Goal: Task Accomplishment & Management: Manage account settings

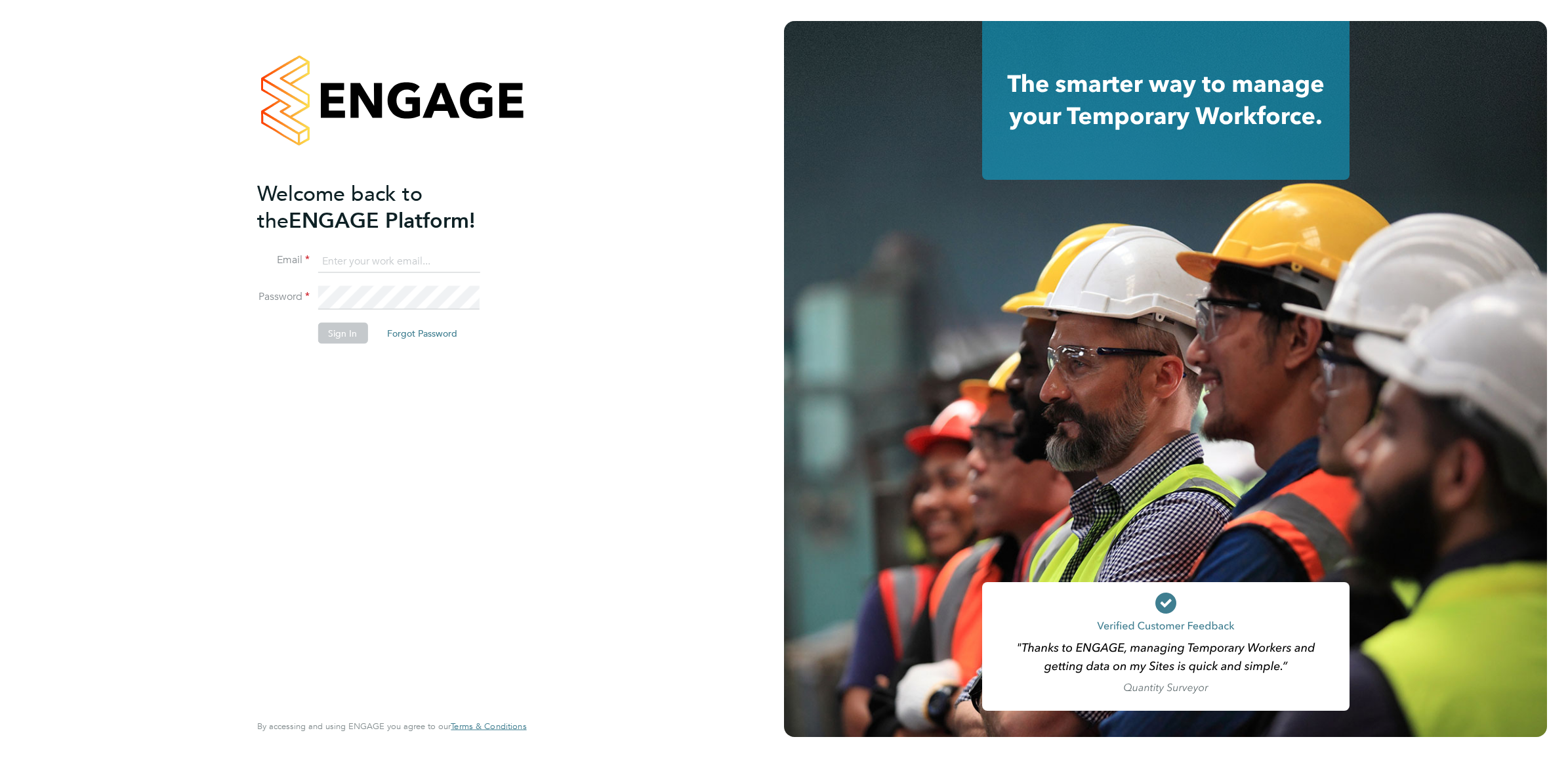
type input "[PERSON_NAME][EMAIL_ADDRESS][DOMAIN_NAME]"
click at [353, 327] on button "Sign In" at bounding box center [342, 334] width 50 height 21
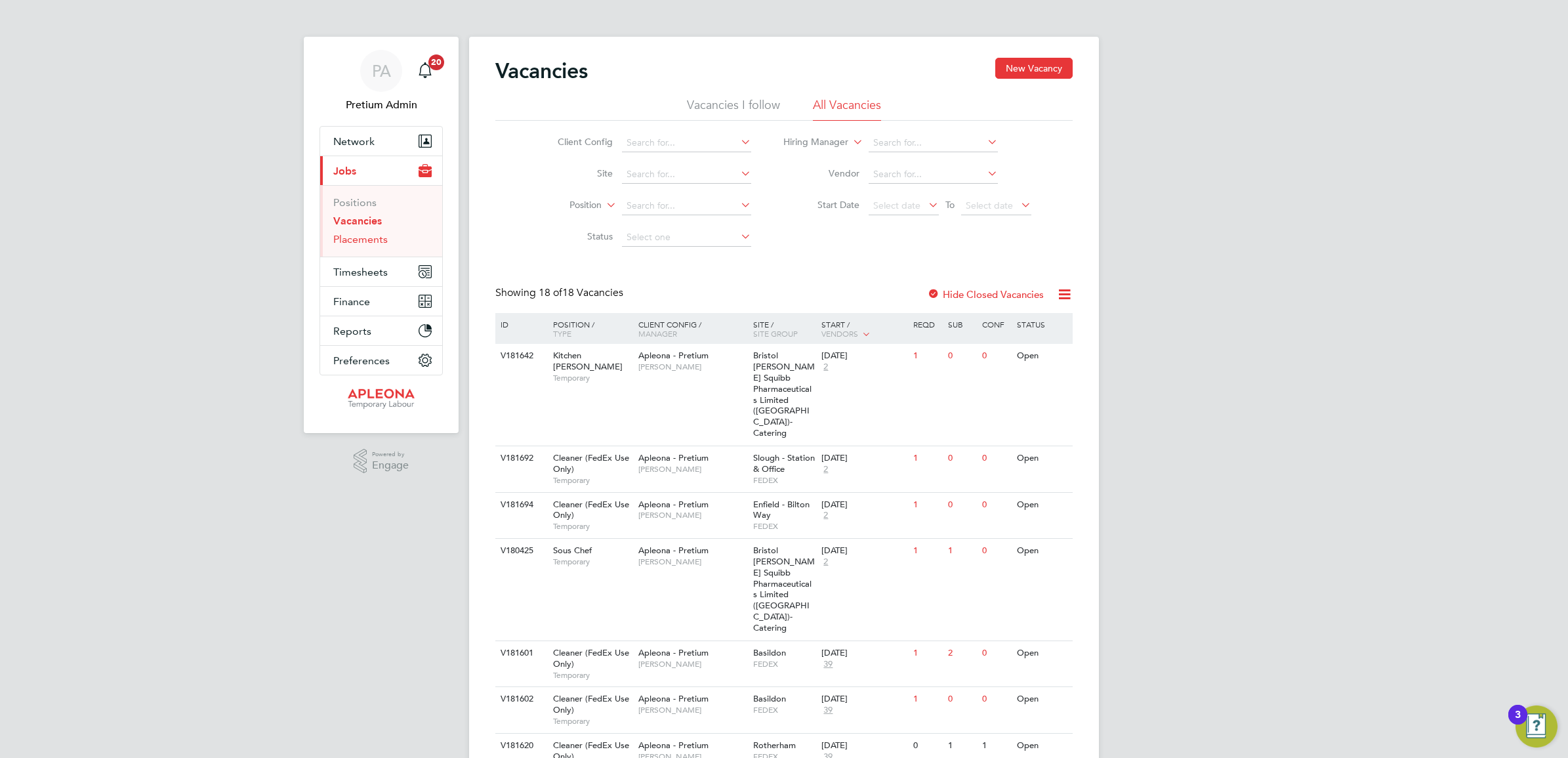
drag, startPoint x: 368, startPoint y: 244, endPoint x: 379, endPoint y: 247, distance: 11.4
click at [368, 244] on link "Placements" at bounding box center [360, 239] width 54 height 13
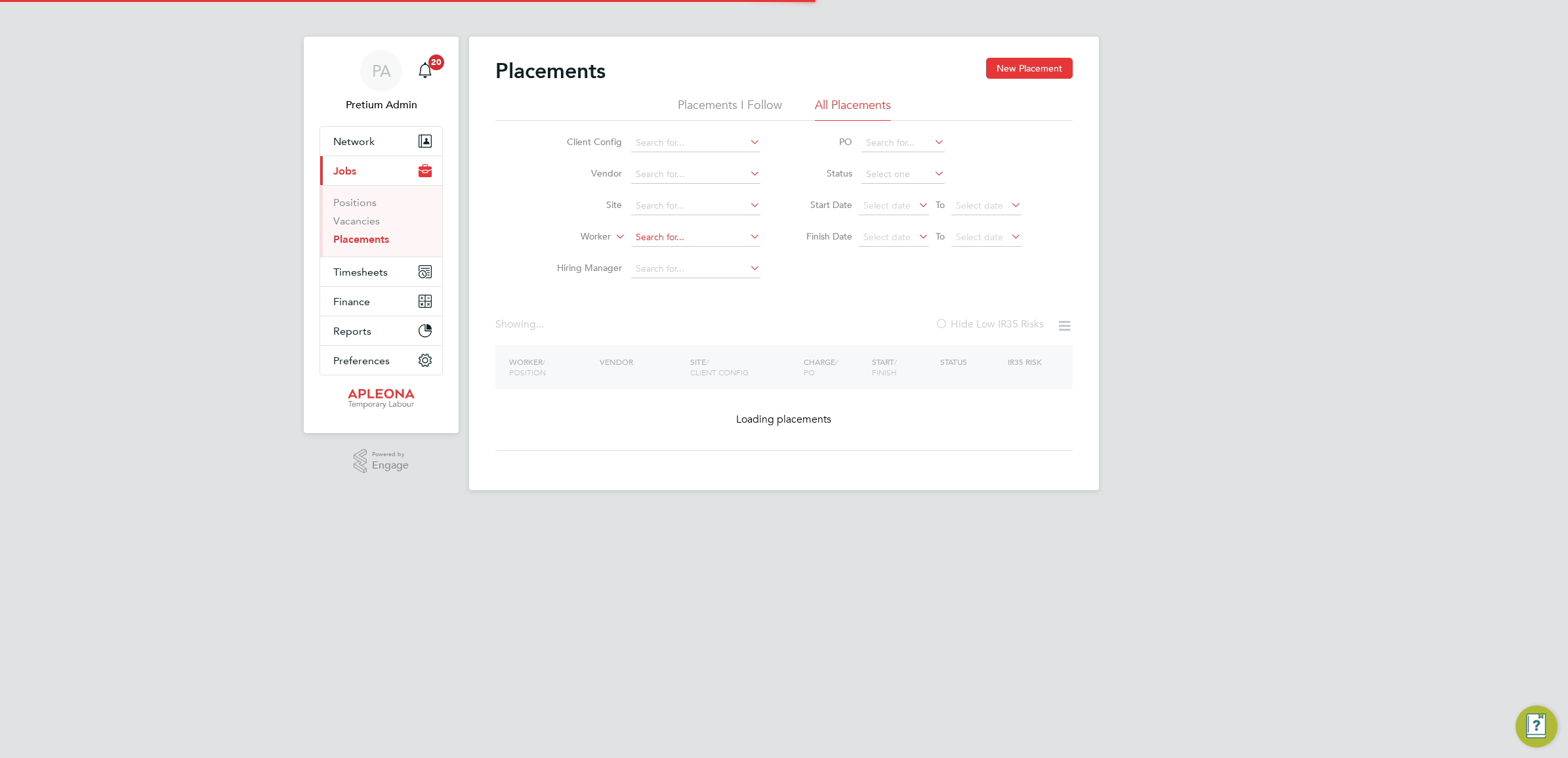
click at [653, 238] on input at bounding box center [696, 238] width 129 height 18
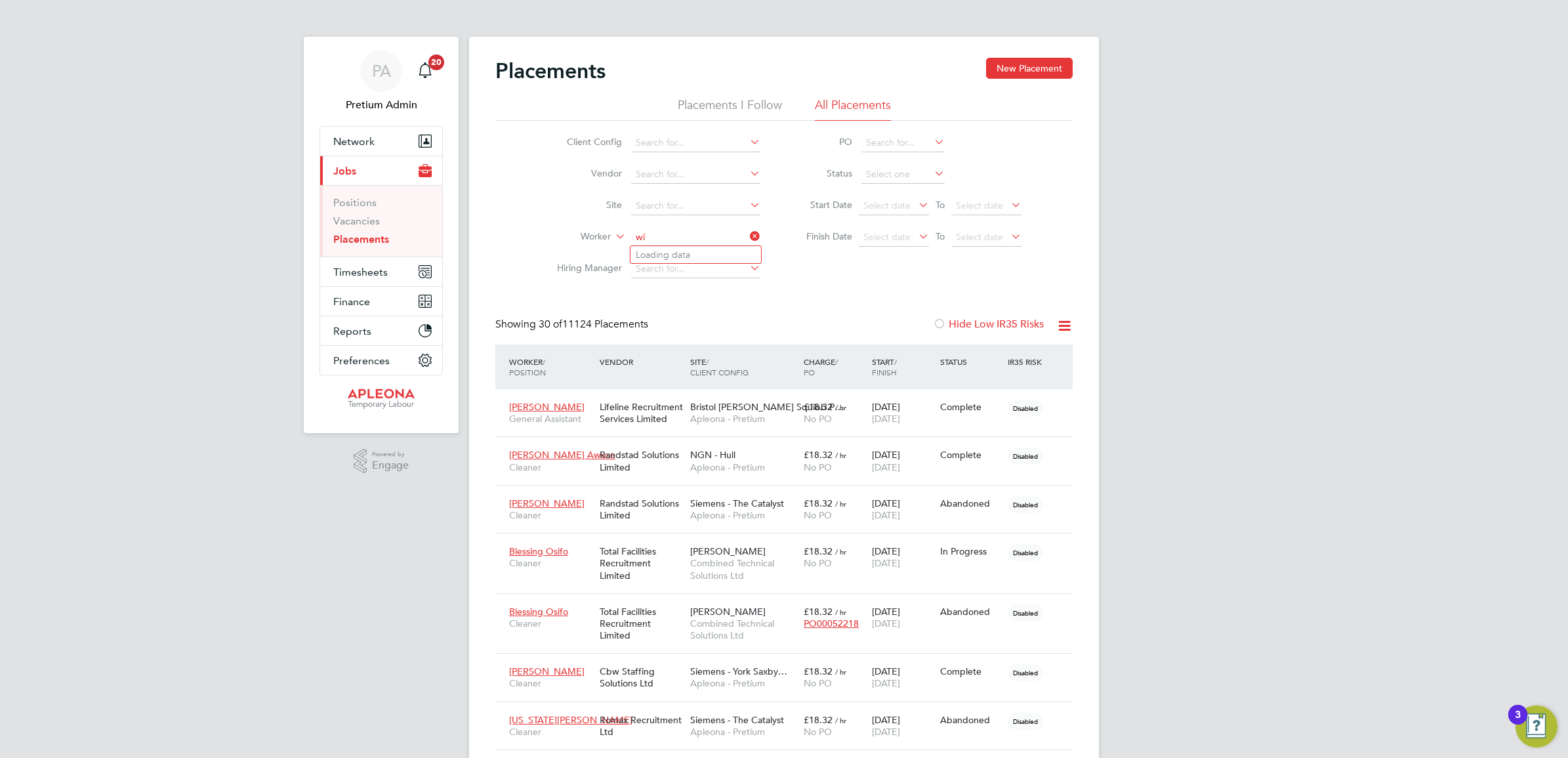
type input "w"
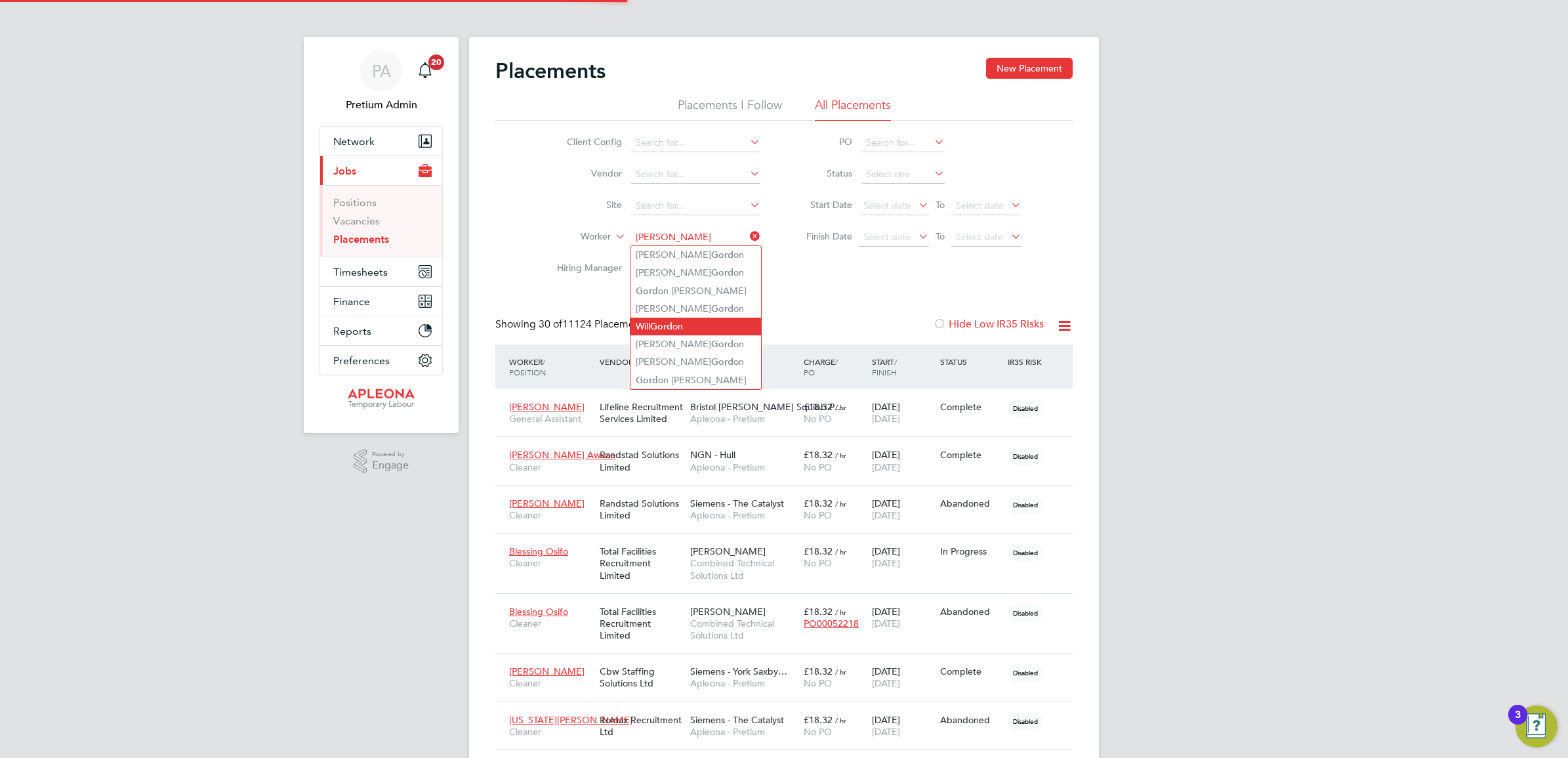
click at [706, 328] on li "Will Gord on" at bounding box center [696, 326] width 131 height 18
type input "[PERSON_NAME]"
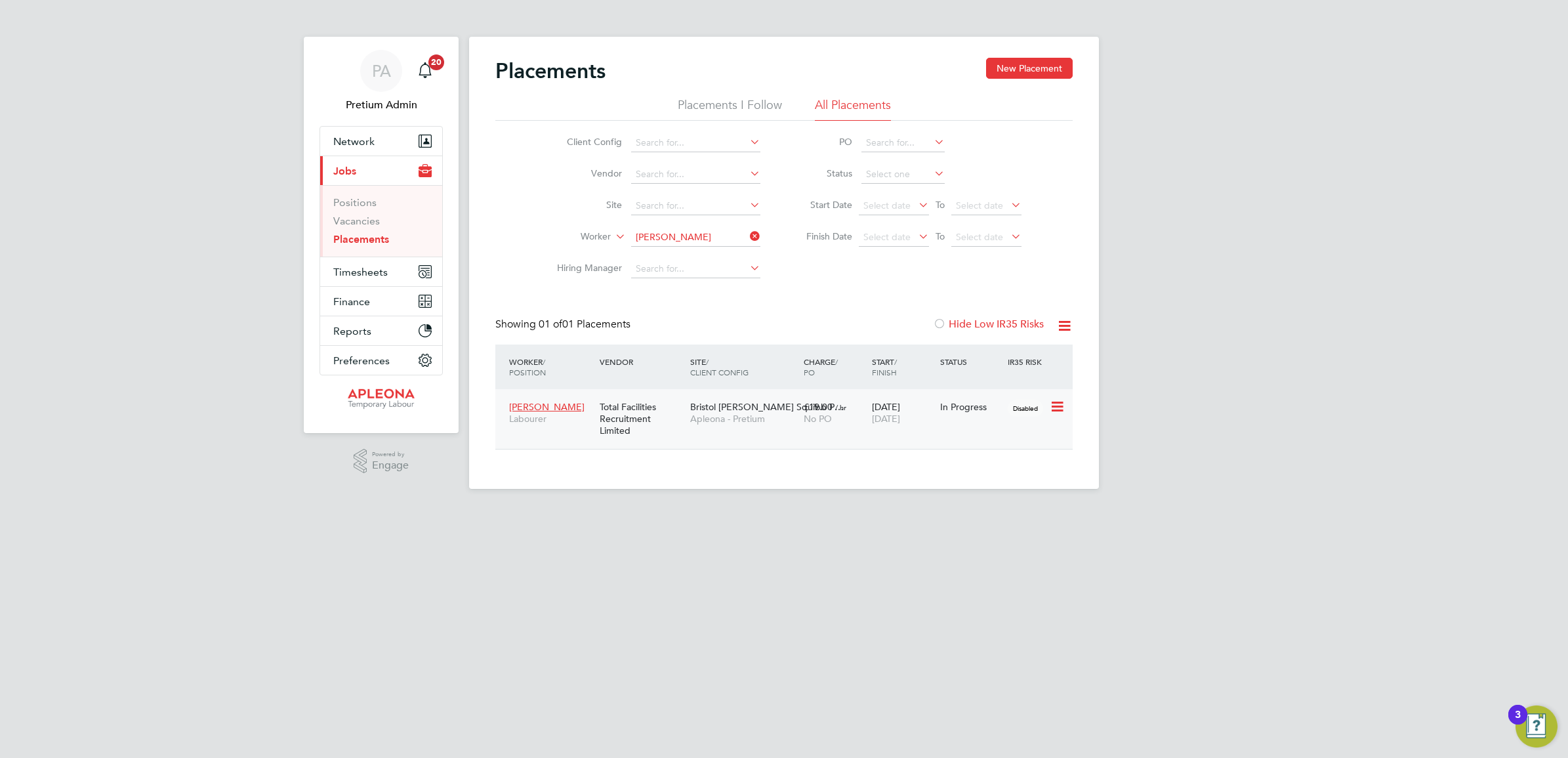
click at [773, 419] on span "Apleona - Pretium" at bounding box center [743, 419] width 107 height 12
click at [392, 269] on button "Timesheets" at bounding box center [381, 272] width 122 height 29
click at [373, 233] on link "Timesheets" at bounding box center [360, 232] width 54 height 13
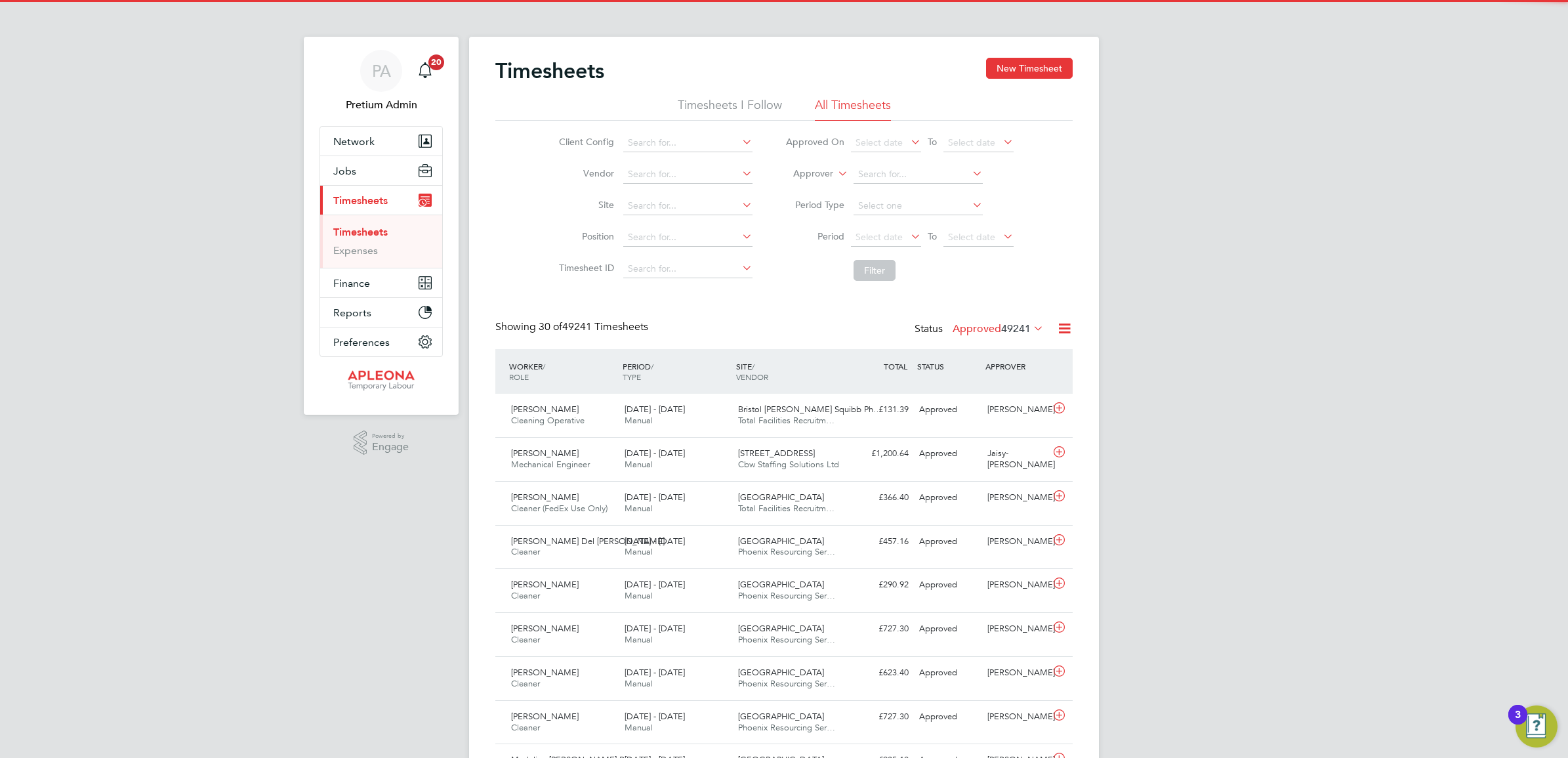
click at [811, 175] on label "Approver" at bounding box center [804, 174] width 59 height 13
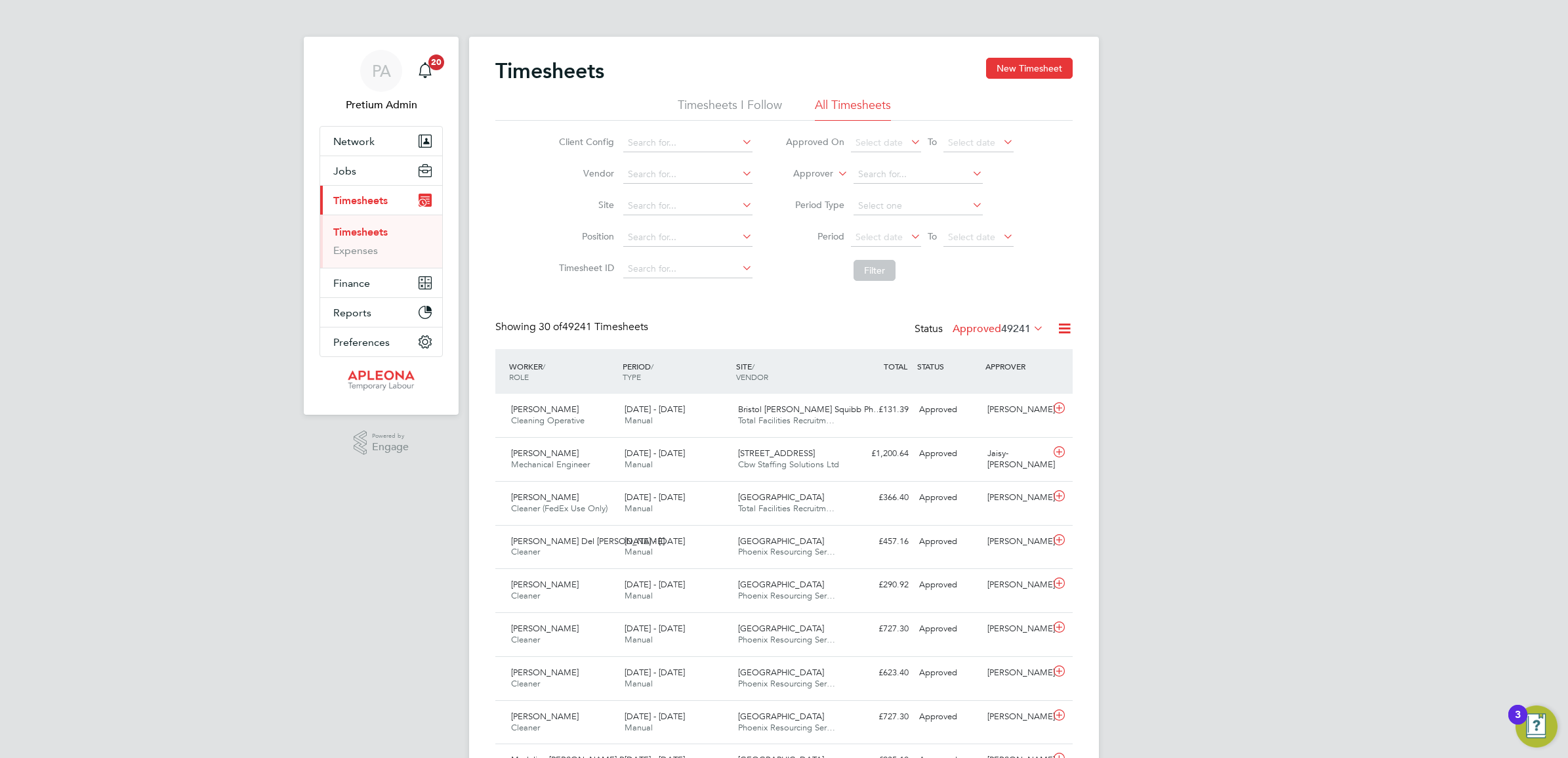
click at [807, 189] on li "Worker" at bounding box center [801, 189] width 65 height 17
click at [884, 165] on li "Worker" at bounding box center [899, 175] width 261 height 32
click at [883, 177] on input at bounding box center [918, 175] width 129 height 18
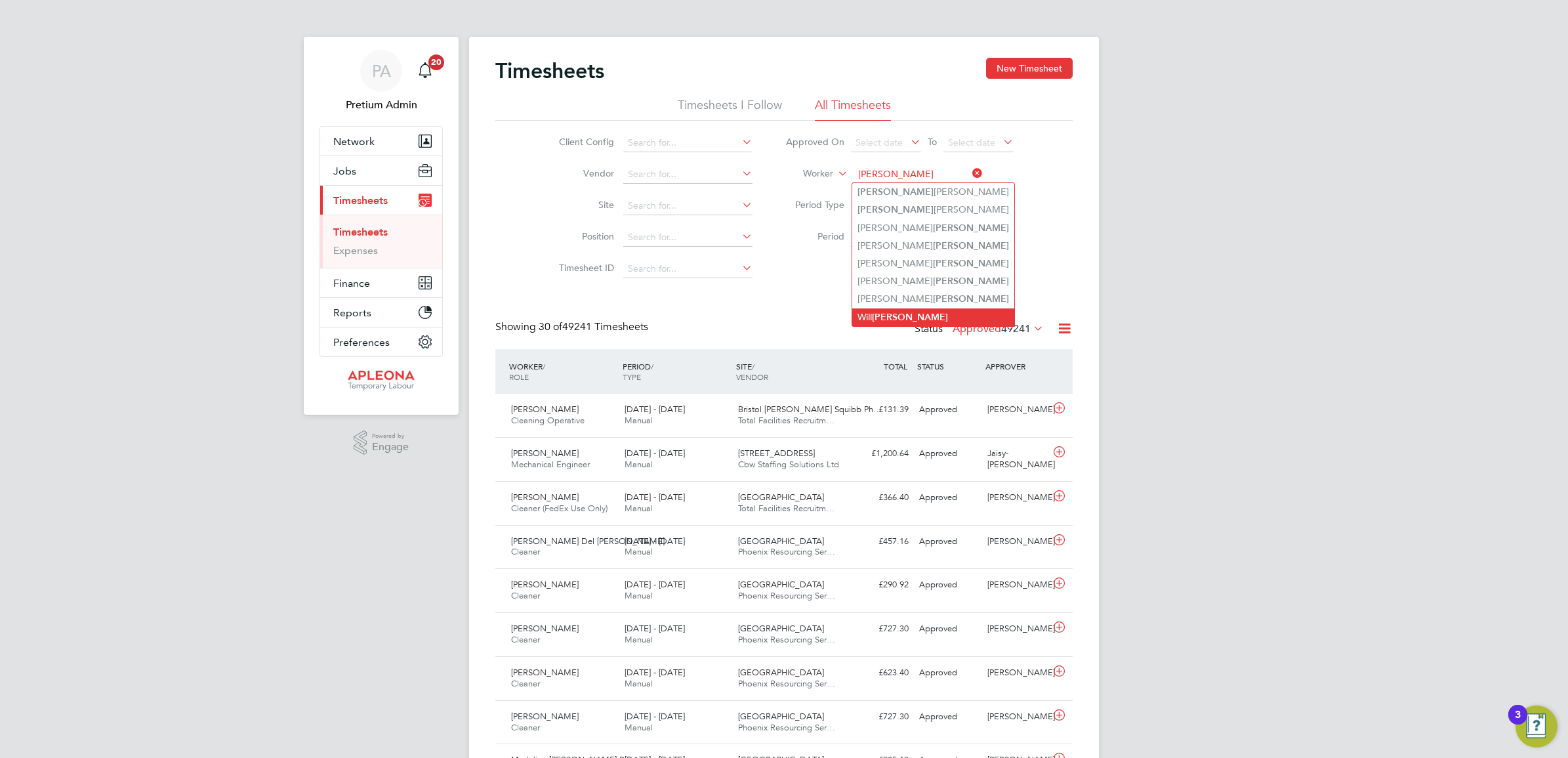
click at [907, 318] on b "Gordon" at bounding box center [910, 317] width 76 height 11
type input "Will Gordon"
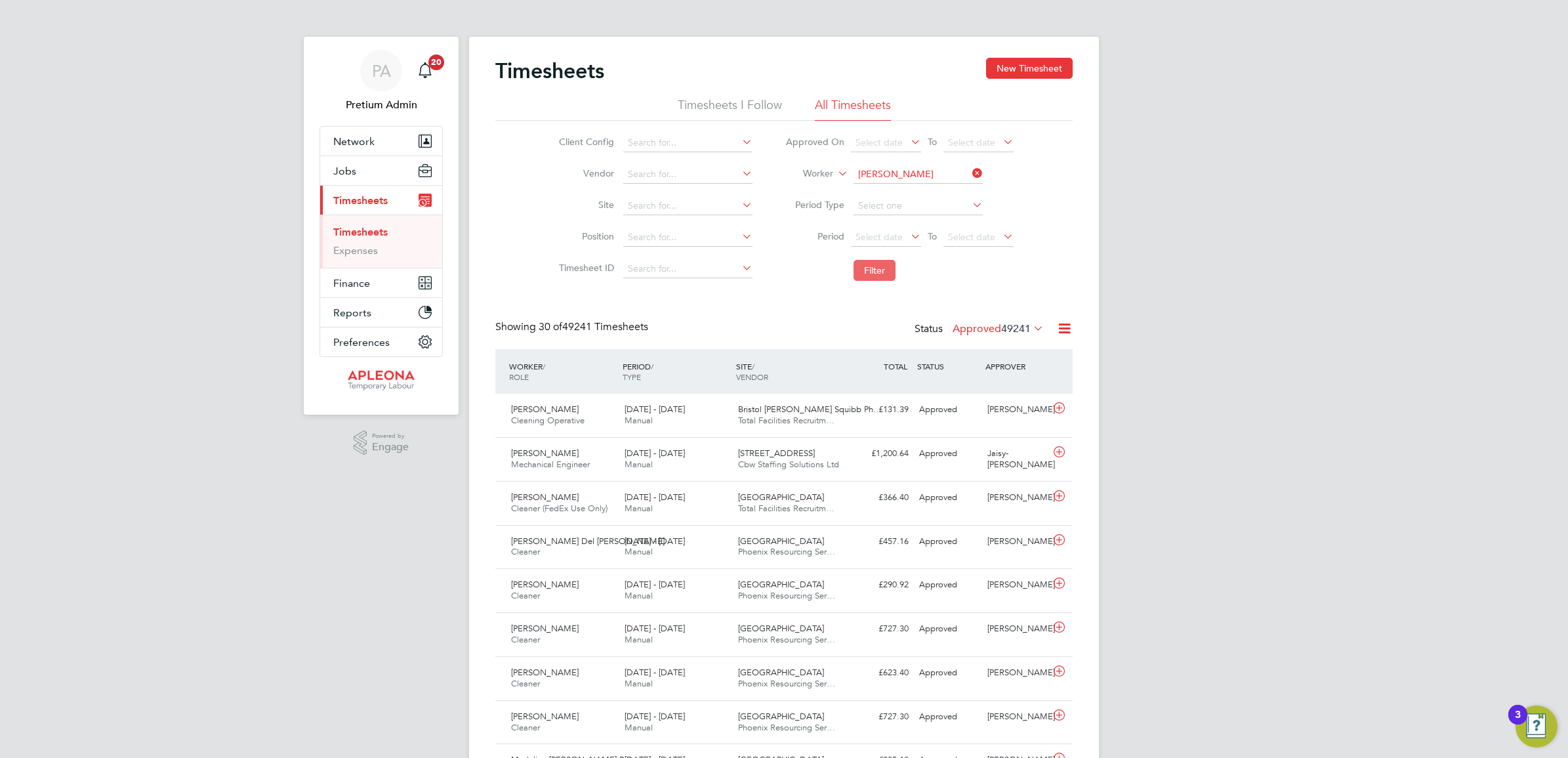
click at [857, 263] on button "Filter" at bounding box center [874, 271] width 42 height 21
click at [1008, 325] on label "Approved 9" at bounding box center [1010, 329] width 68 height 13
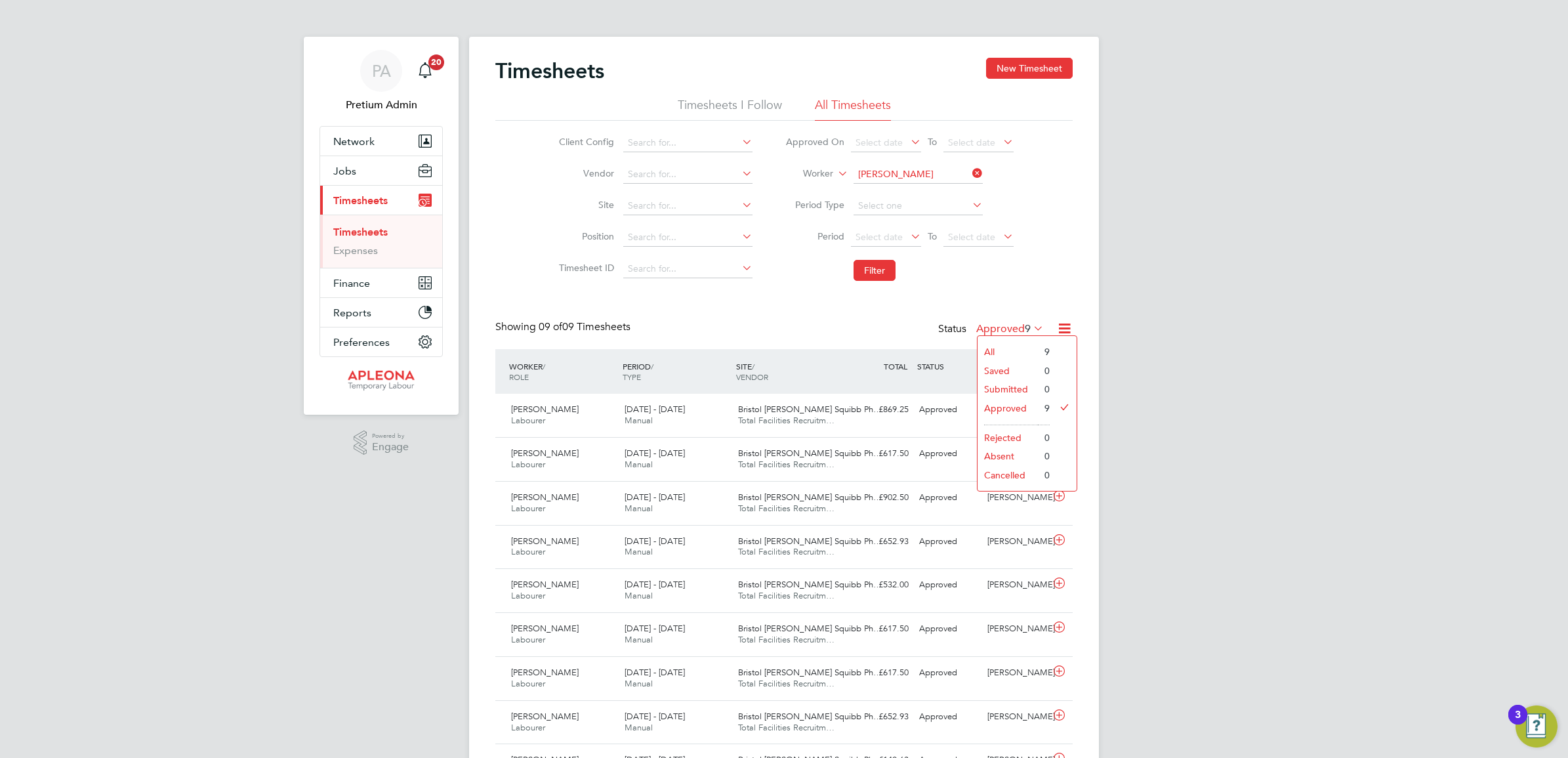
click at [1036, 308] on div "Timesheets New Timesheet Timesheets I Follow All Timesheets Client Config Vendo…" at bounding box center [784, 423] width 578 height 730
drag, startPoint x: 1077, startPoint y: 324, endPoint x: 1067, endPoint y: 327, distance: 10.4
click at [1072, 325] on div "Timesheets New Timesheet Timesheets I Follow All Timesheets Client Config Vendo…" at bounding box center [784, 426] width 630 height 778
click at [1066, 330] on icon at bounding box center [1064, 328] width 16 height 16
click at [1014, 384] on li "Download Timesheets Report" at bounding box center [983, 386] width 174 height 18
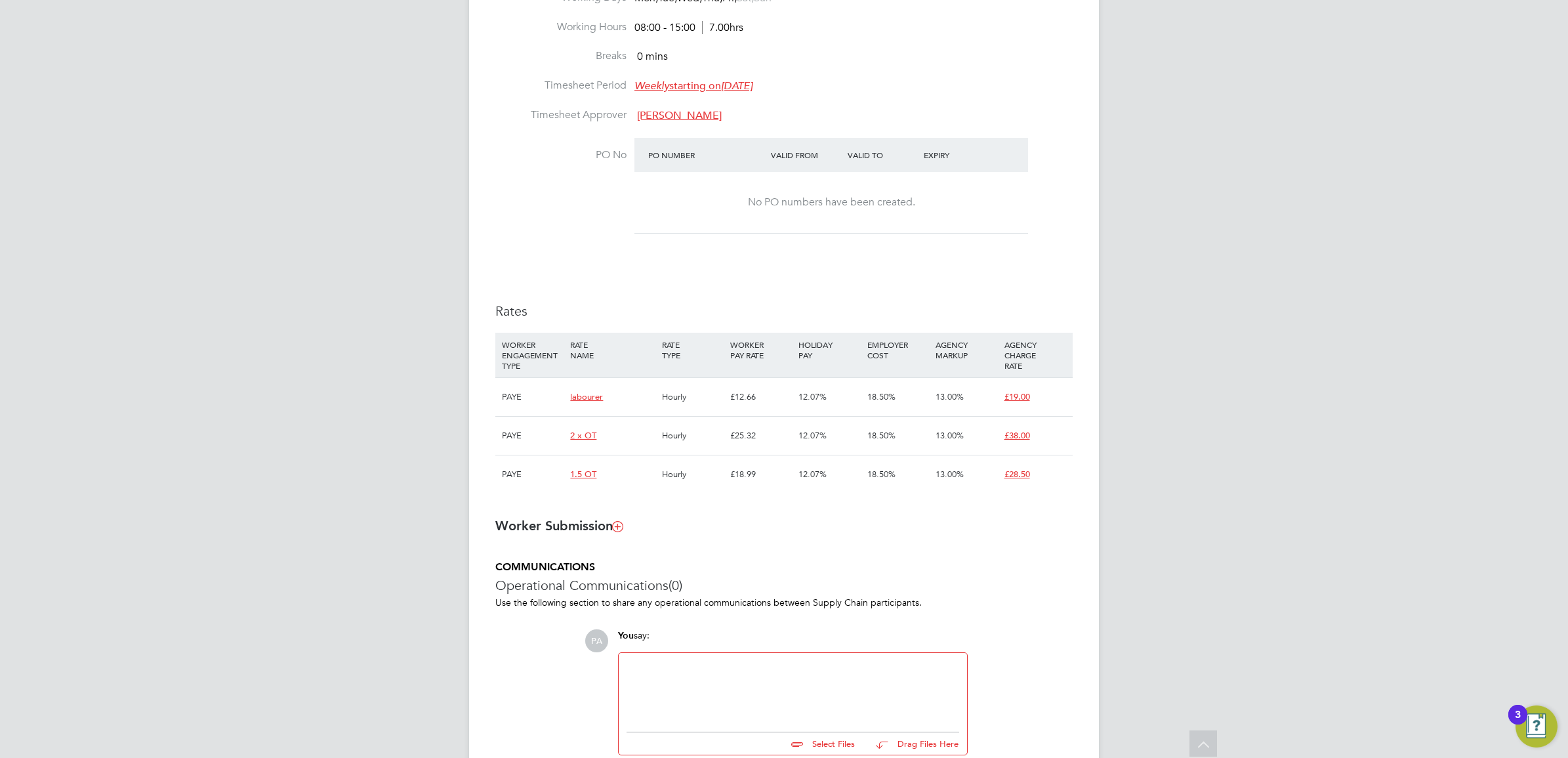
click at [1021, 397] on span "£19.00" at bounding box center [1017, 397] width 25 height 11
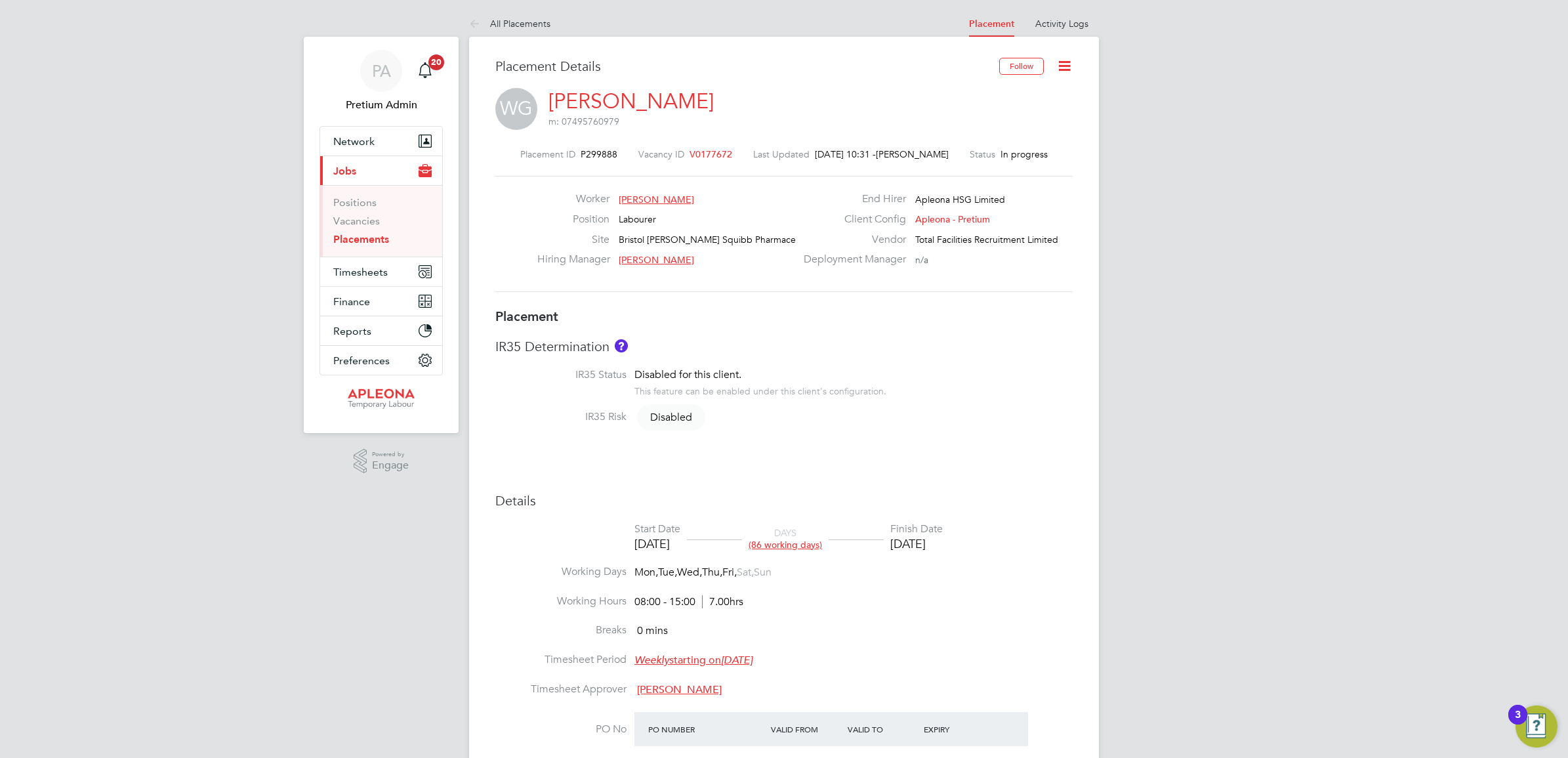
click at [1070, 64] on icon at bounding box center [1064, 66] width 16 height 16
click at [988, 93] on li "Edit Placement e" at bounding box center [1002, 97] width 135 height 18
type input "Jackie Cheetham"
type input "01 Aug 2025"
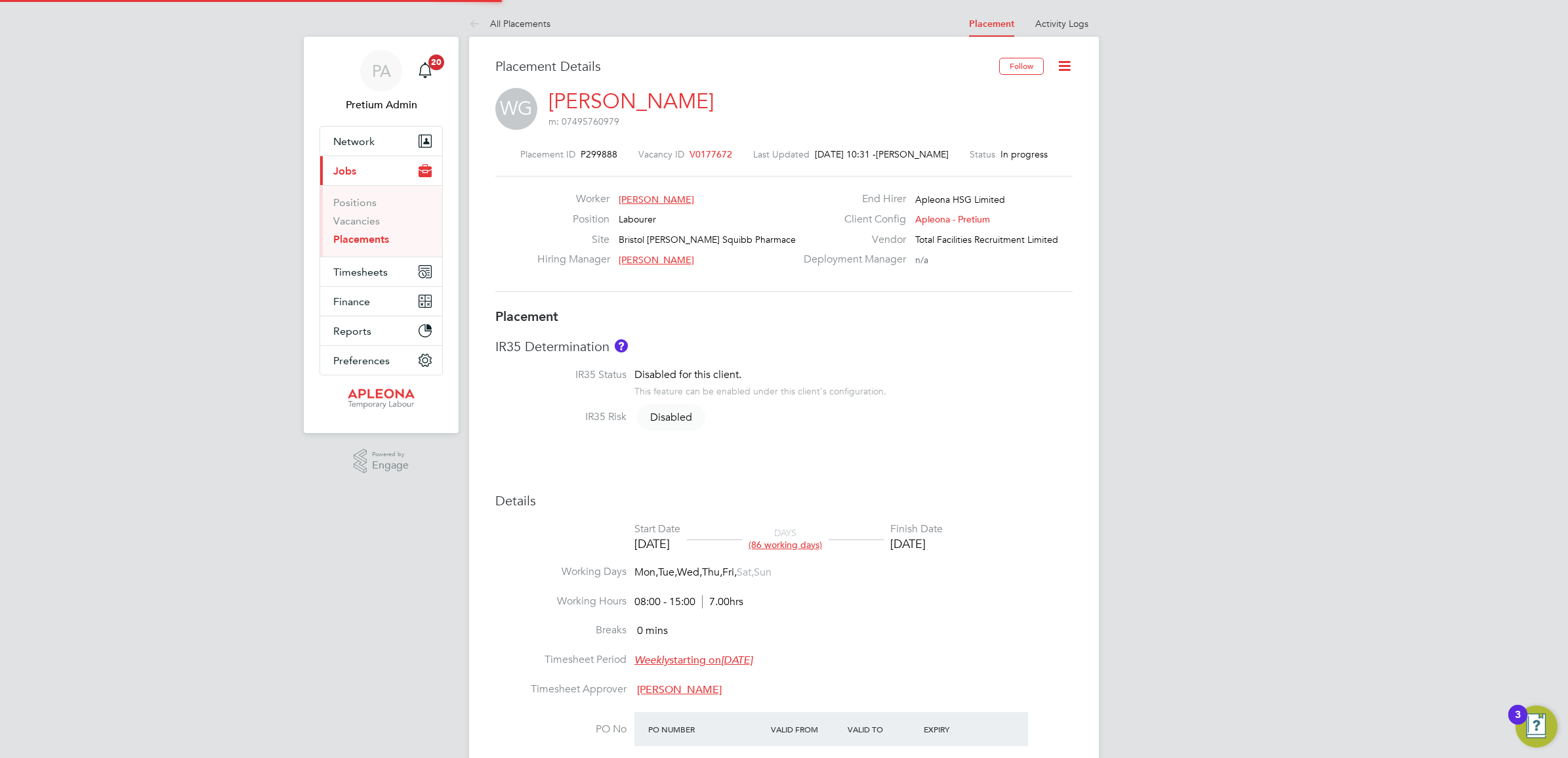
type input "28 Nov 2025"
type input "08:00"
type input "15:00"
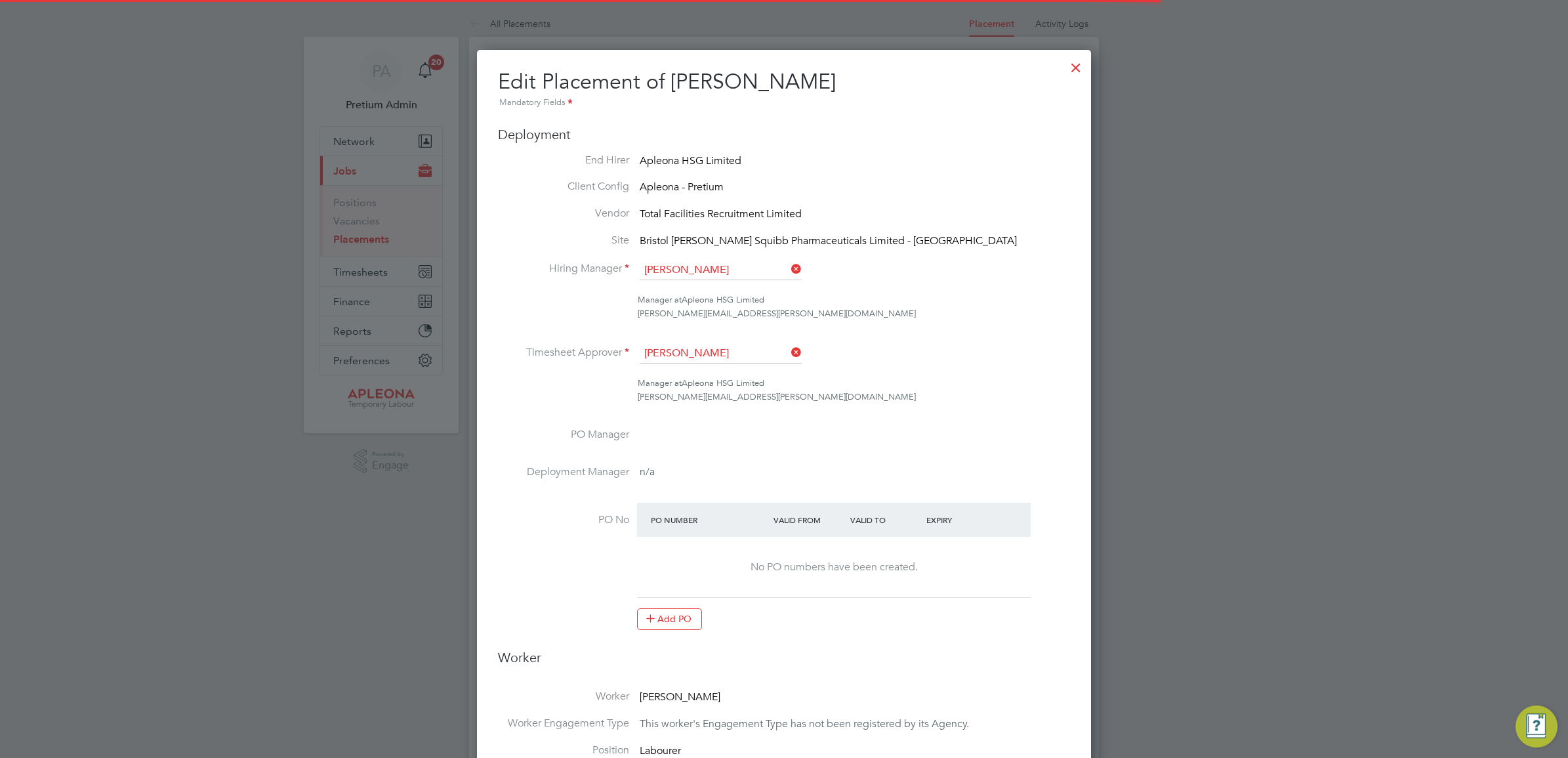
scroll to position [28, 573]
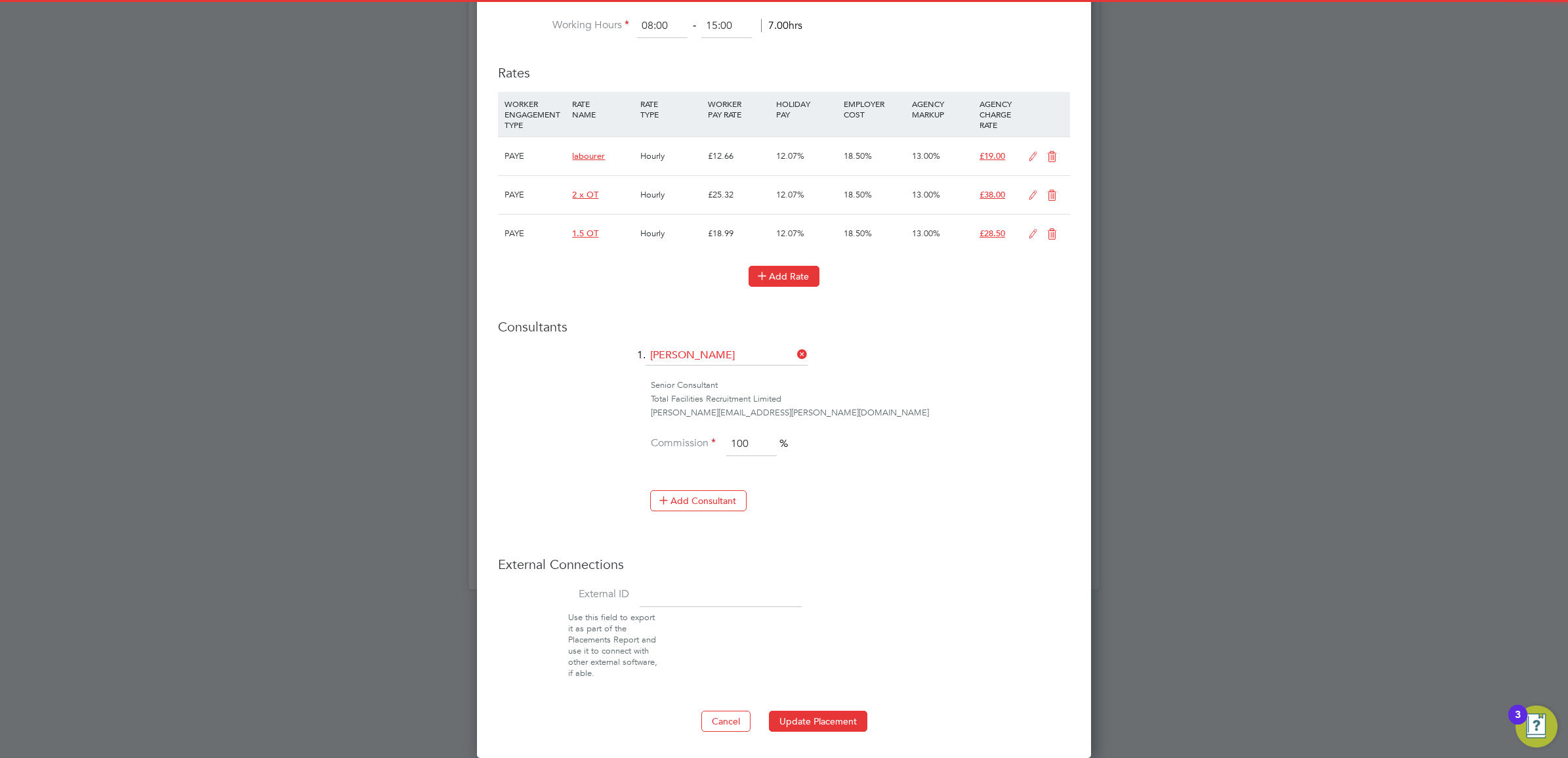
drag, startPoint x: 782, startPoint y: 286, endPoint x: 780, endPoint y: 278, distance: 8.2
click at [780, 278] on button "Add Rate" at bounding box center [784, 276] width 71 height 21
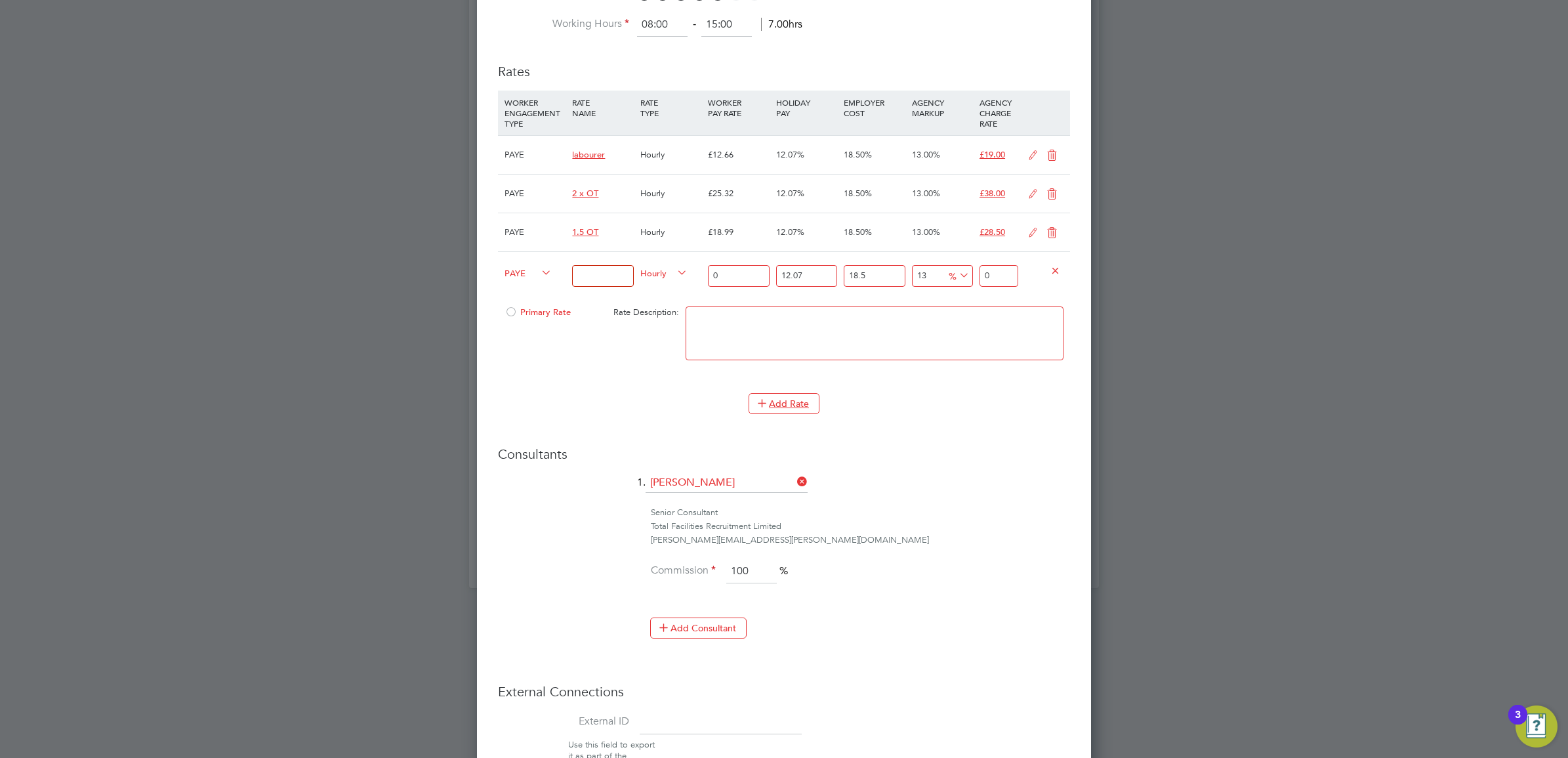
scroll to position [1657, 614]
click at [520, 272] on span "PAYE" at bounding box center [528, 272] width 47 height 14
click at [535, 291] on li "Contract" at bounding box center [525, 288] width 53 height 16
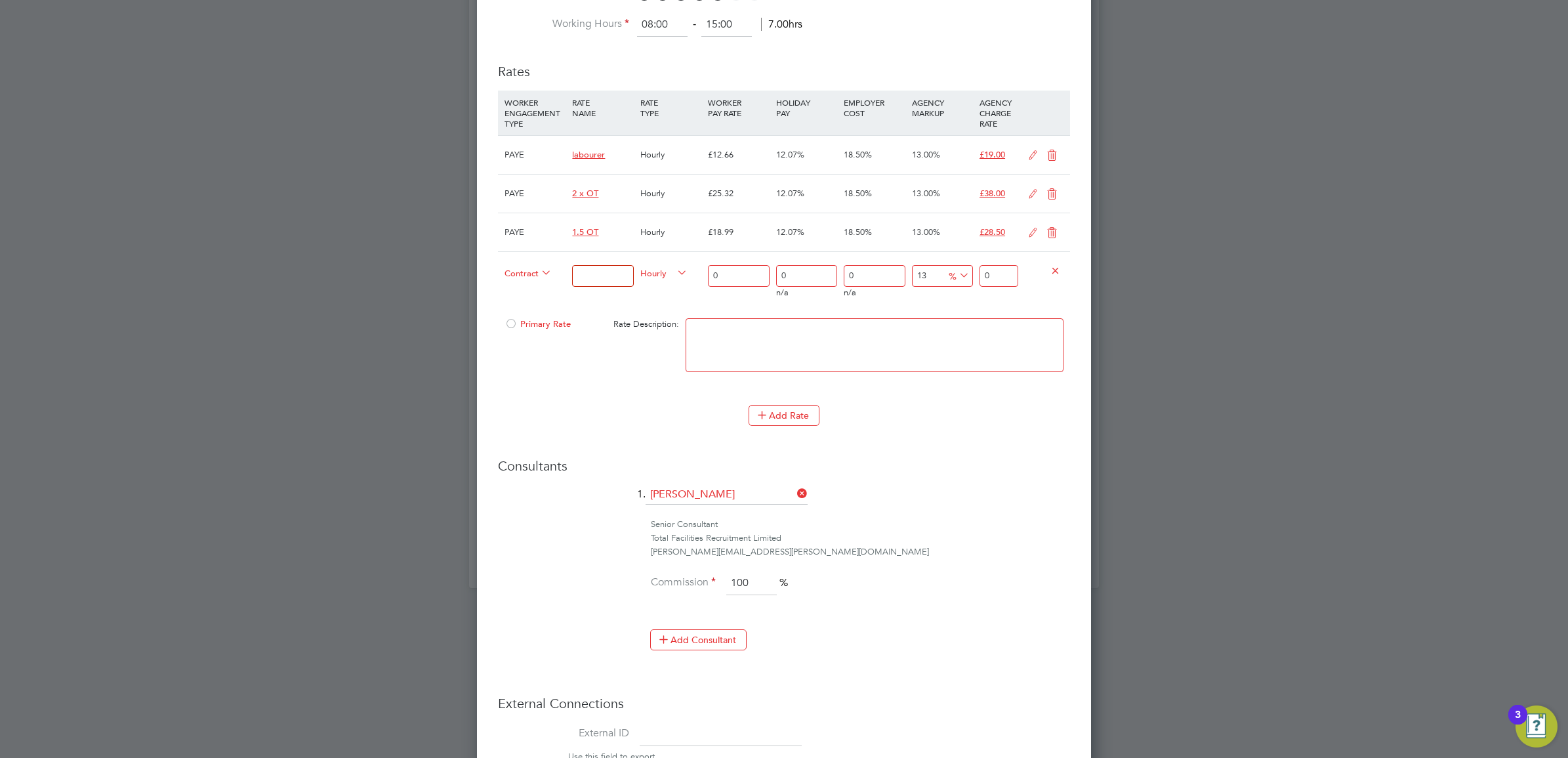
scroll to position [6, 6]
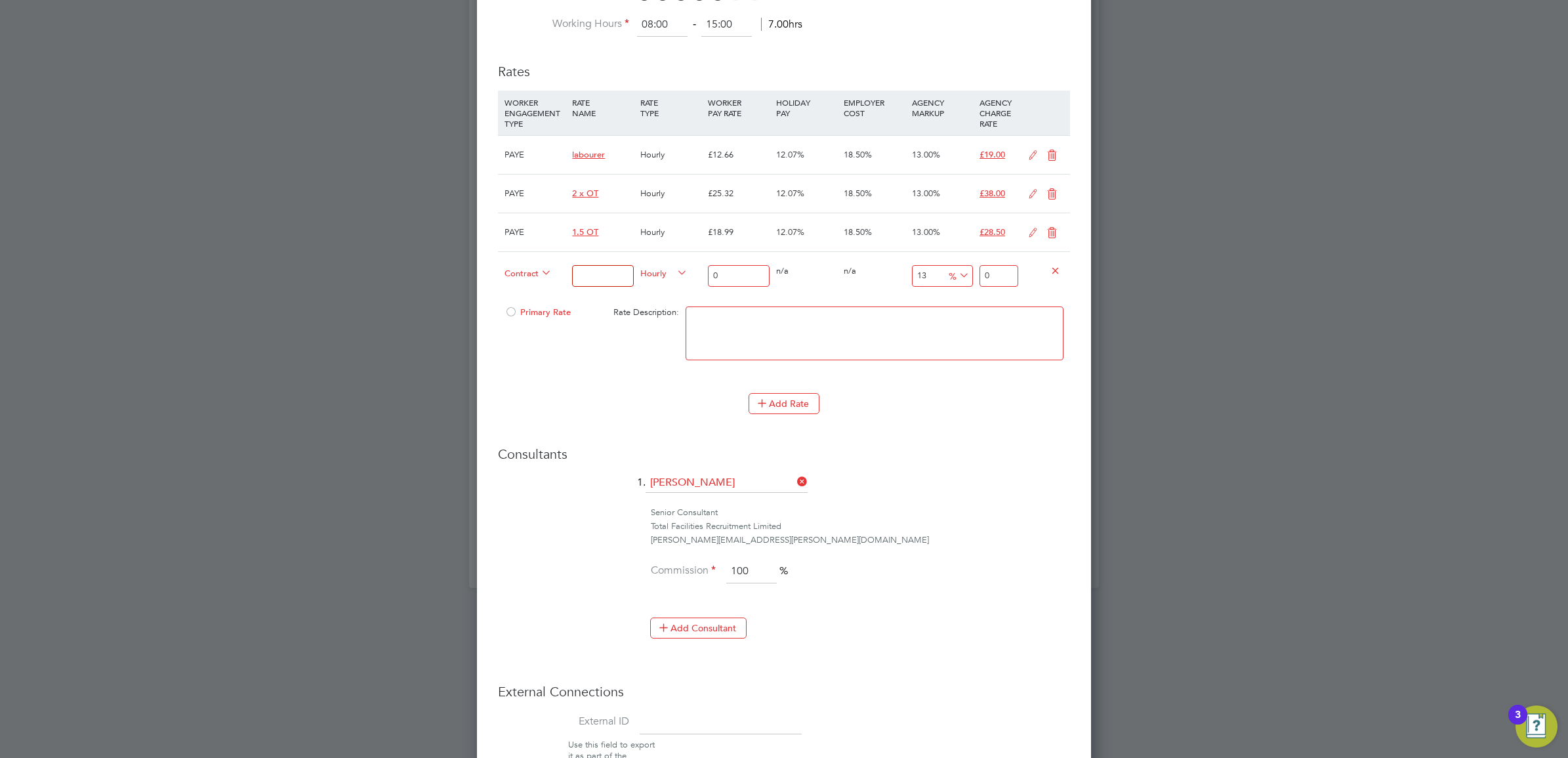
click at [619, 274] on input at bounding box center [602, 276] width 61 height 22
type input "Temp to Permanent Fee"
click at [660, 268] on span "Hourly" at bounding box center [664, 272] width 47 height 14
drag, startPoint x: 655, startPoint y: 327, endPoint x: 671, endPoint y: 322, distance: 16.8
click at [655, 326] on li "PIECE" at bounding box center [663, 321] width 57 height 16
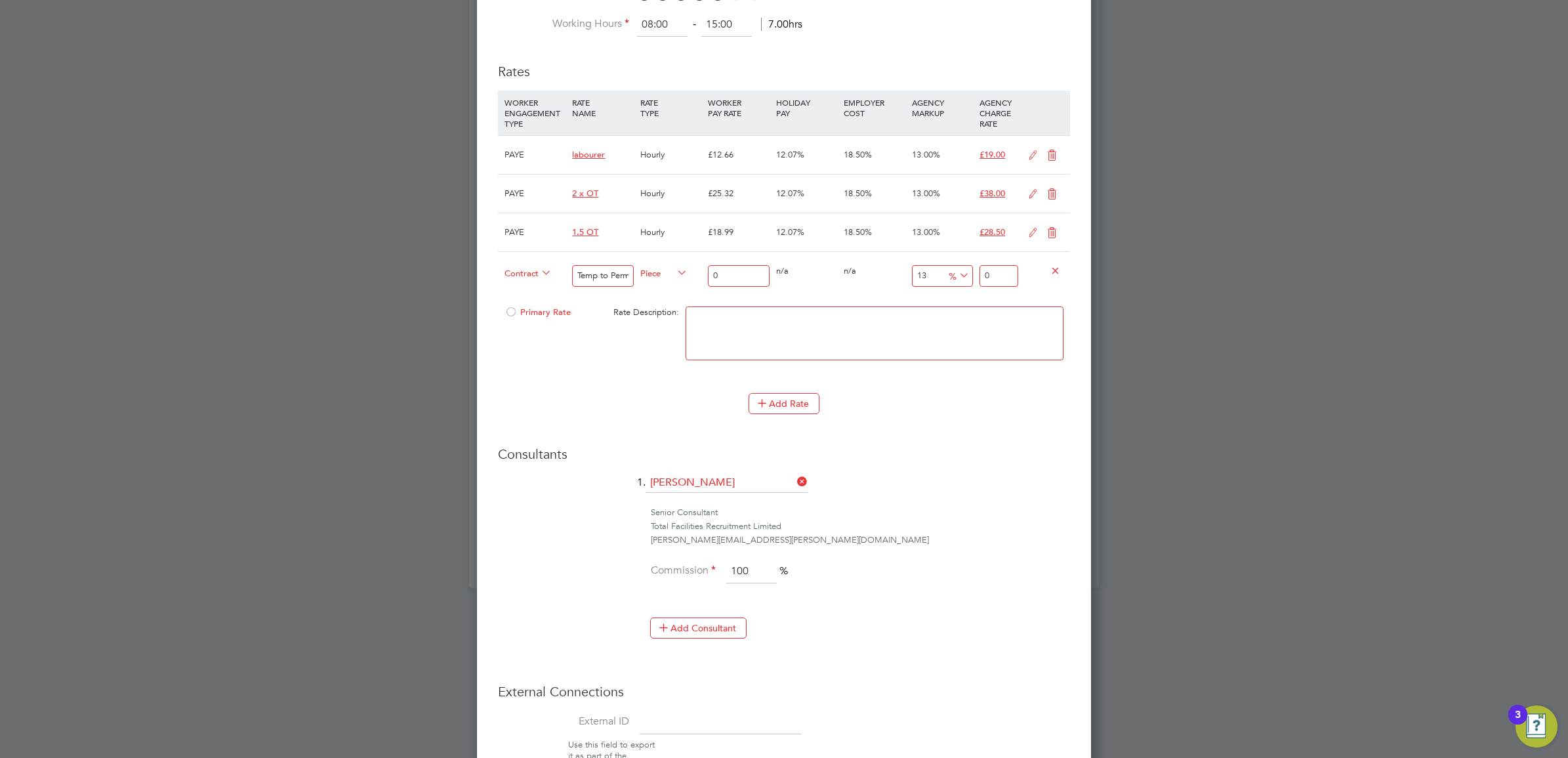
drag, startPoint x: 928, startPoint y: 273, endPoint x: 877, endPoint y: 274, distance: 51.0
click at [878, 271] on div "Contract Temp to Permanent Fee Piece 0 0 n/a 0 n/a 13 0 % 0" at bounding box center [783, 275] width 572 height 49
type input "0"
drag, startPoint x: 999, startPoint y: 271, endPoint x: 954, endPoint y: 273, distance: 45.0
click at [955, 272] on div "Contract Temp to Permanent Fee Piece 0 0 n/a 0 n/a 0 0 % 0" at bounding box center [783, 275] width 572 height 49
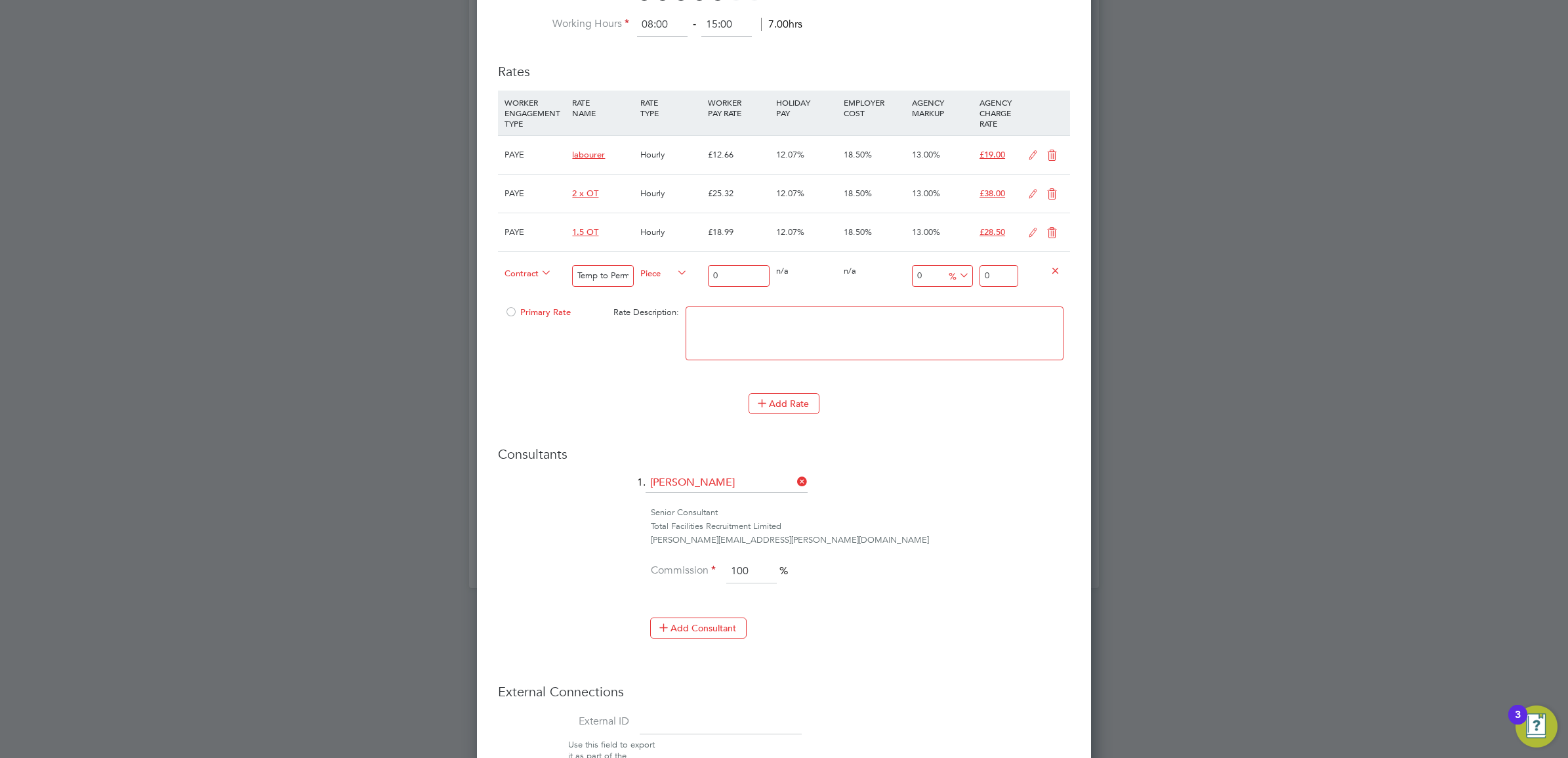
paste input "1882.22"
type input "1882.22"
click at [965, 471] on div "Consultants 1. Sam Skinner Senior Consultant Total Facilities Recruitment Limit…" at bounding box center [783, 548] width 572 height 206
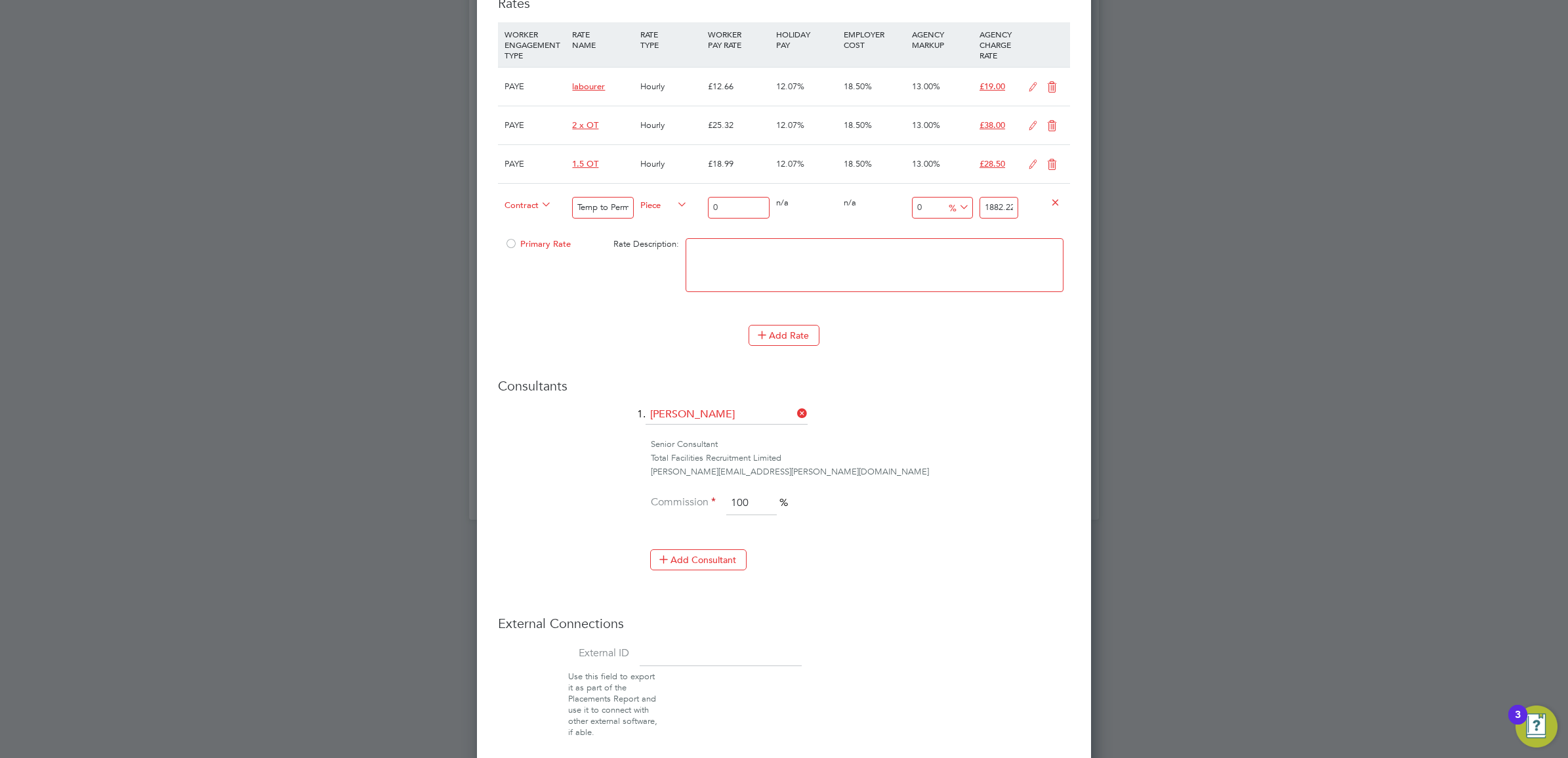
scroll to position [949, 0]
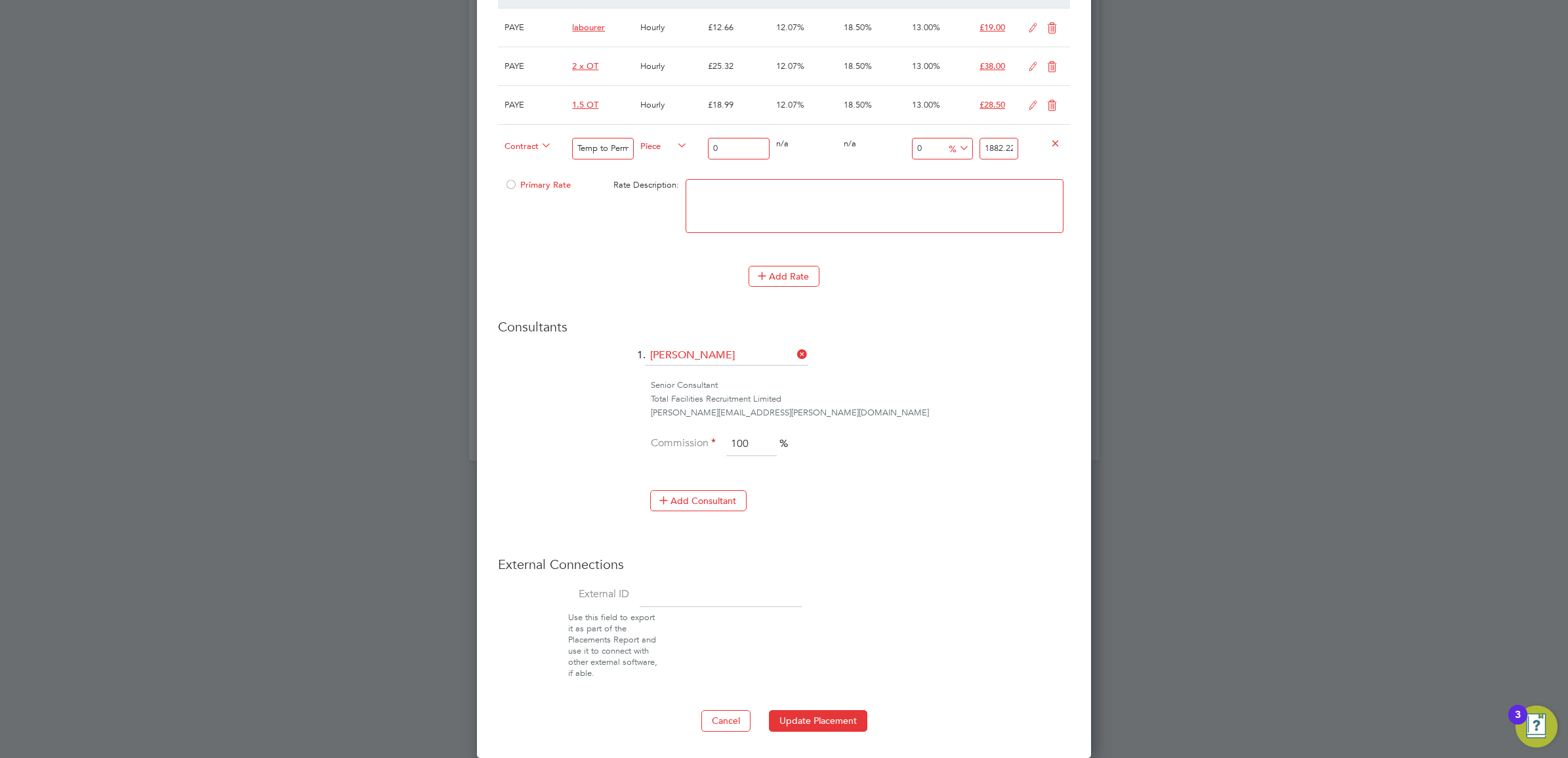
drag, startPoint x: 825, startPoint y: 718, endPoint x: 919, endPoint y: 699, distance: 95.9
click at [825, 719] on button "Update Placement" at bounding box center [818, 721] width 98 height 21
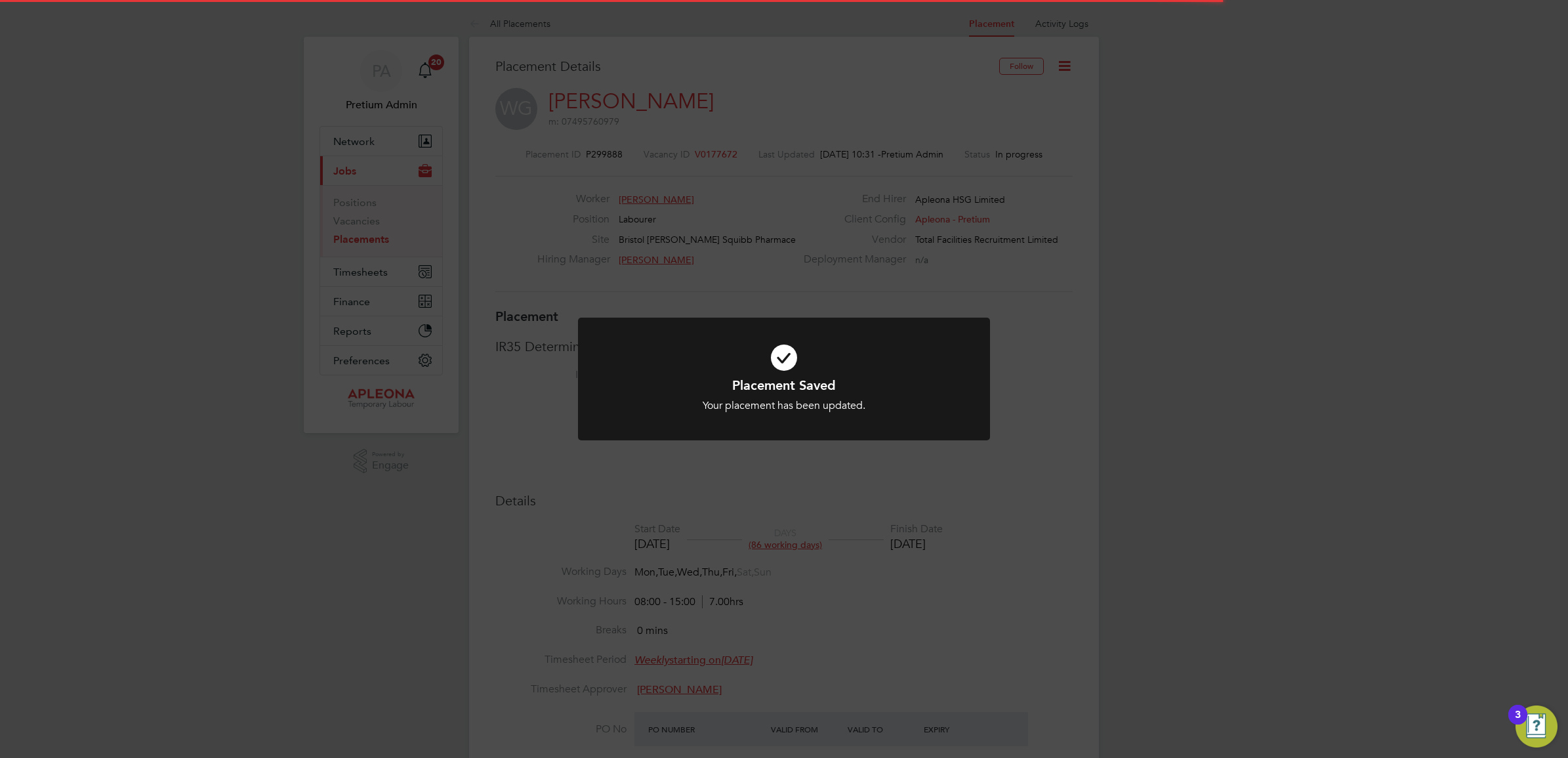
click at [865, 139] on div "Placement Saved Your placement has been updated. Cancel Okay" at bounding box center [784, 379] width 1568 height 758
